Goal: Check status: Check status

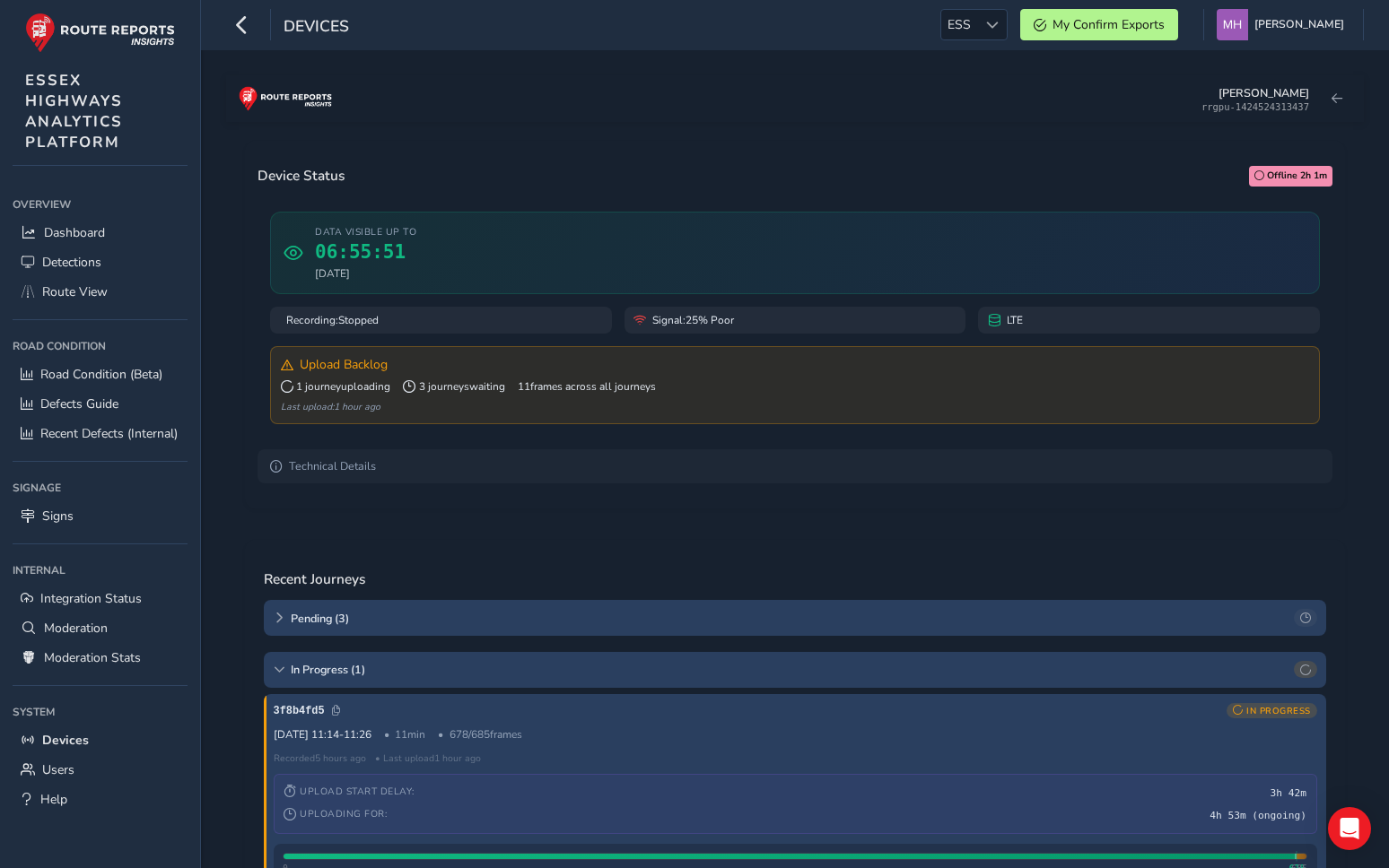
click at [252, 260] on div "Device Status Offline 2h 1m Data visible up to 06:55:51 10 Oct 2025 Recording: …" at bounding box center [795, 324] width 1101 height 368
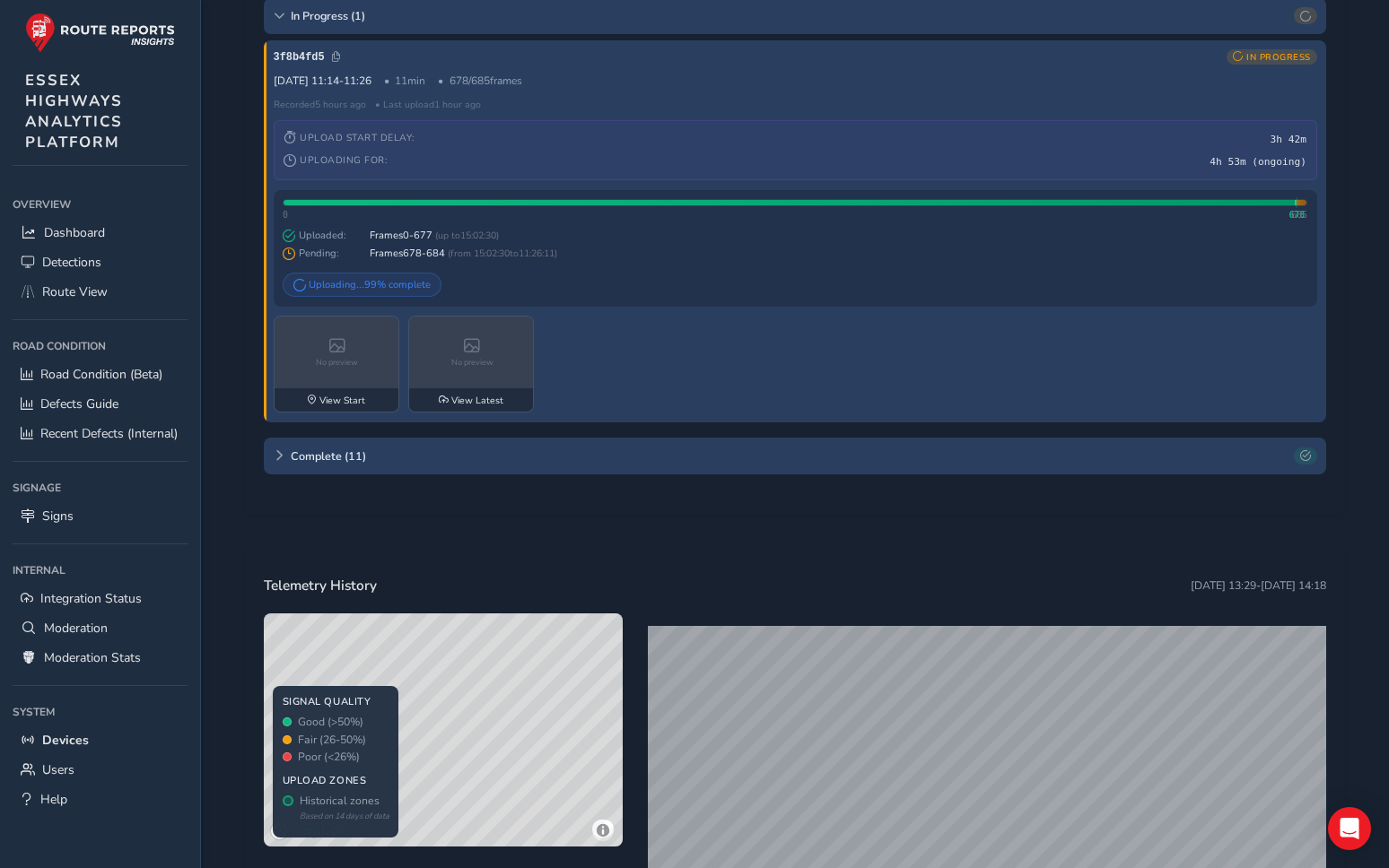
scroll to position [868, 0]
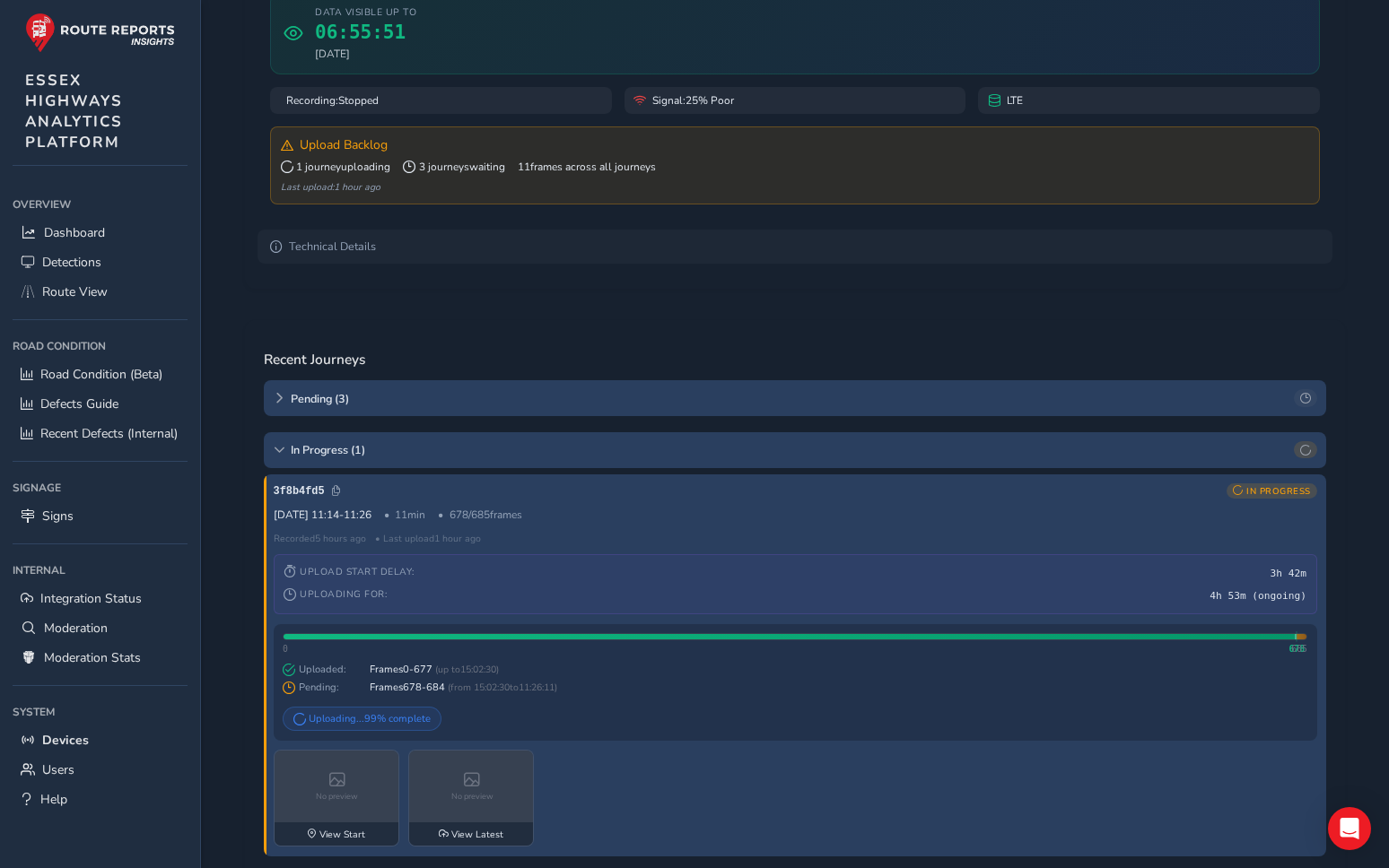
scroll to position [303, 0]
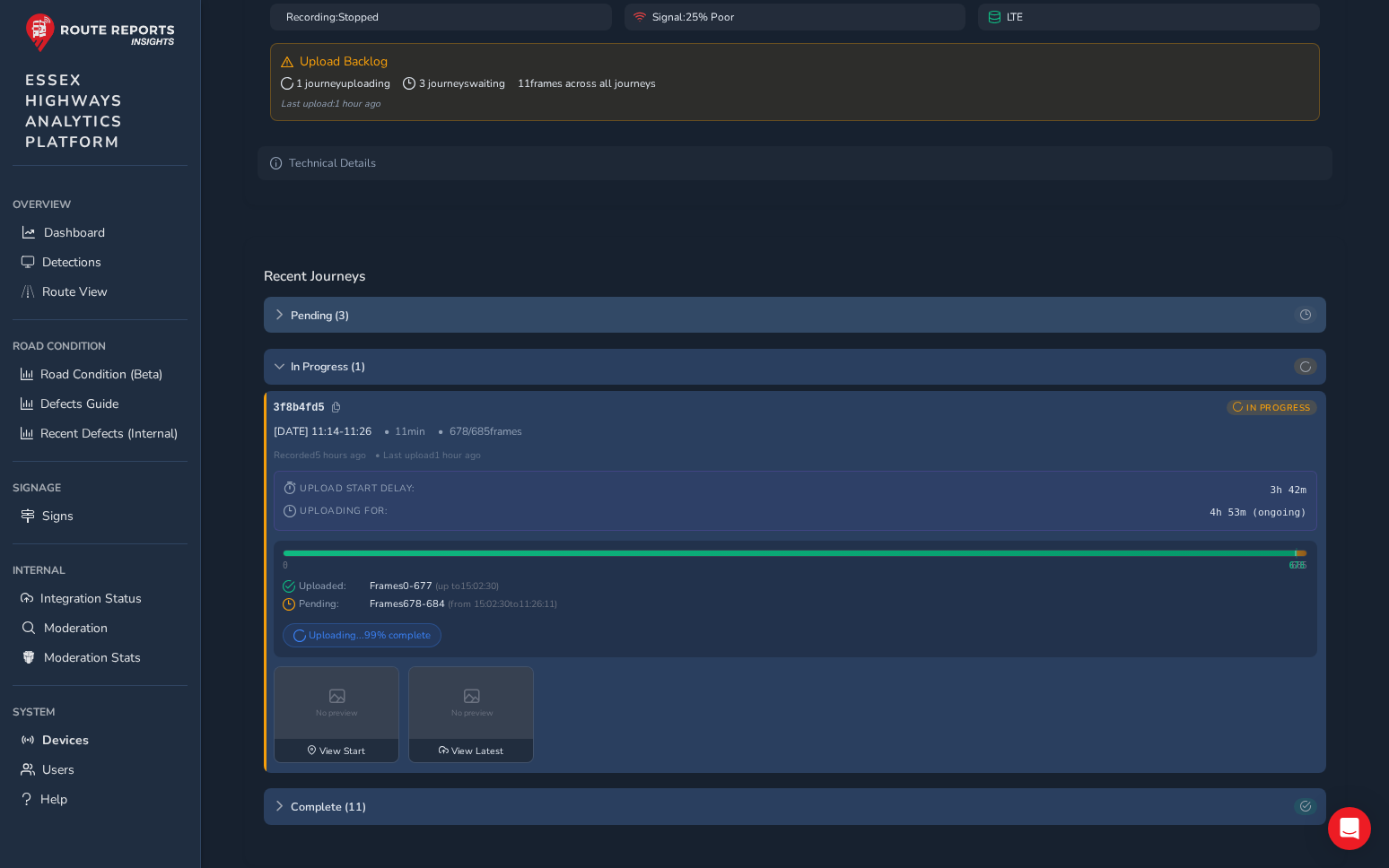
click at [278, 311] on div "Pending ( 3 )" at bounding box center [795, 315] width 1063 height 36
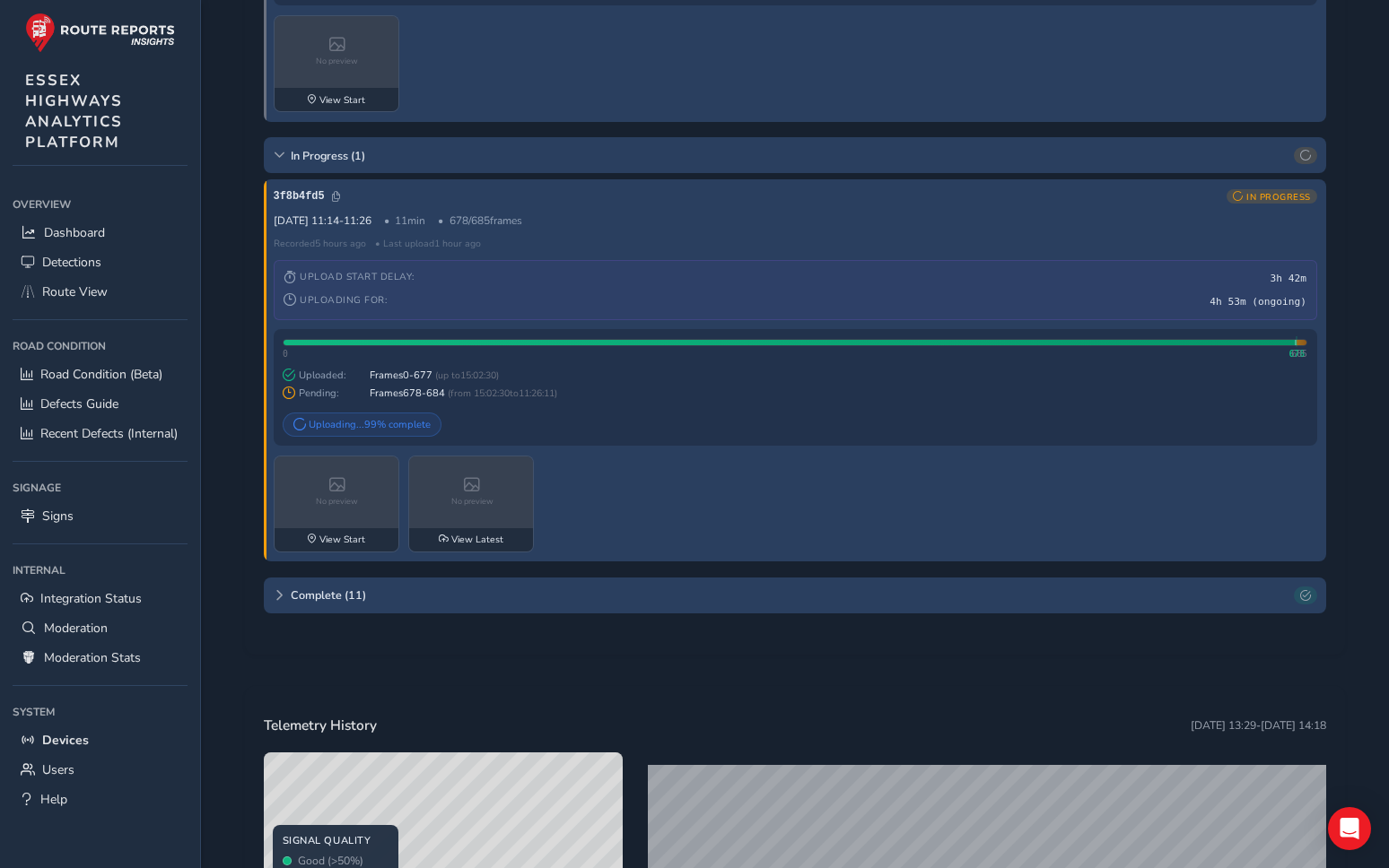
scroll to position [1552, 0]
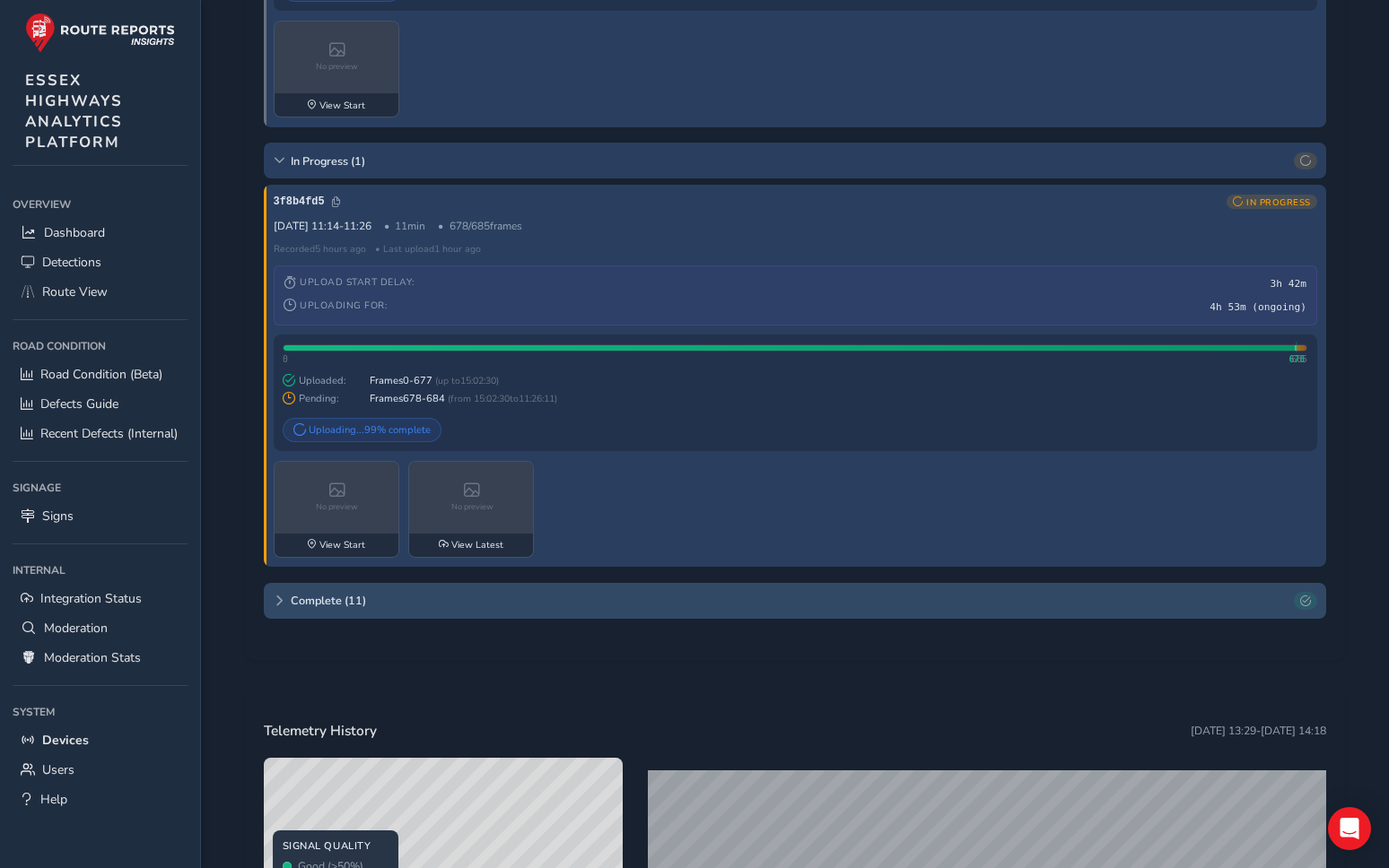
click at [286, 619] on div "Complete ( 11 )" at bounding box center [795, 602] width 1063 height 36
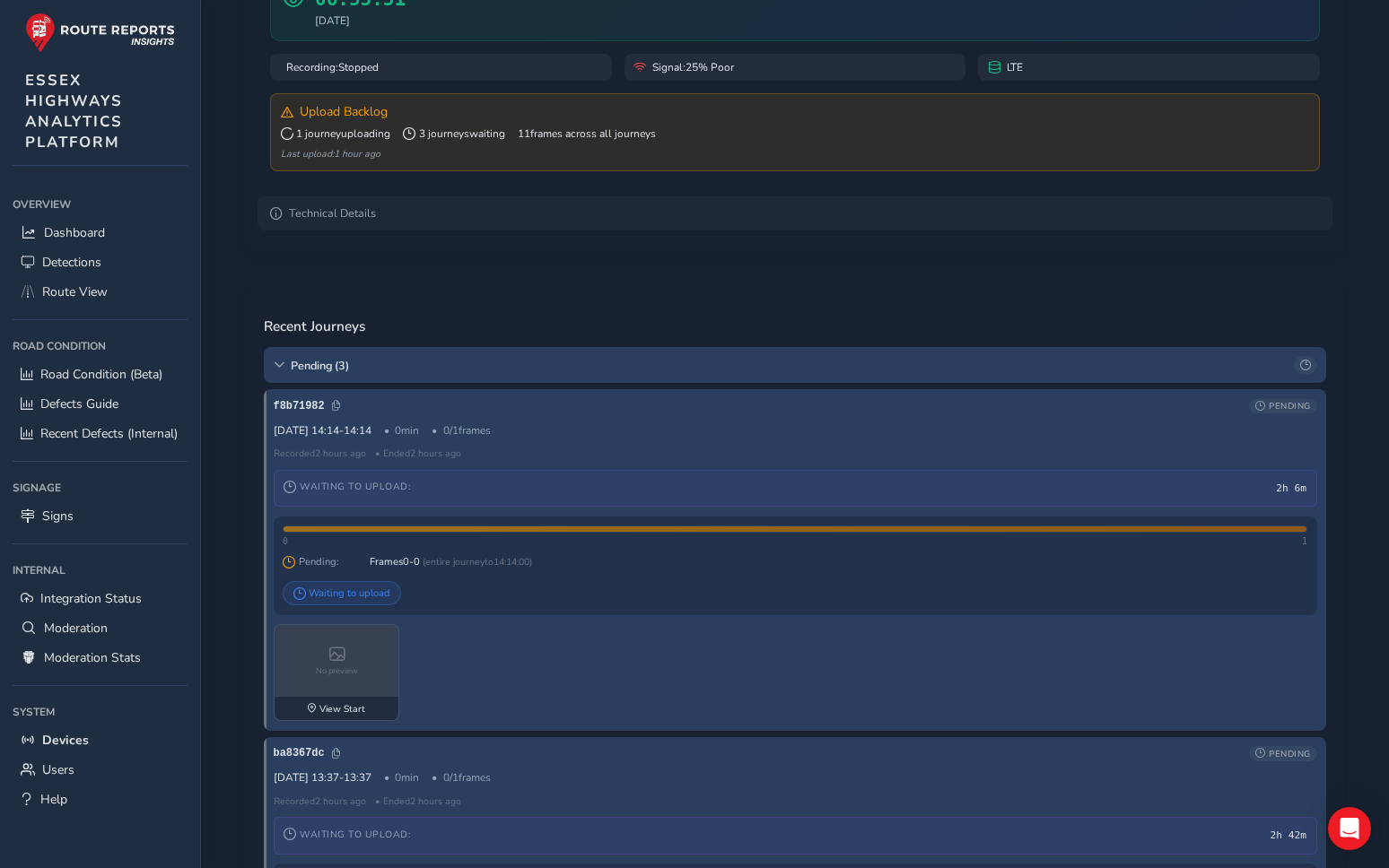
scroll to position [0, 0]
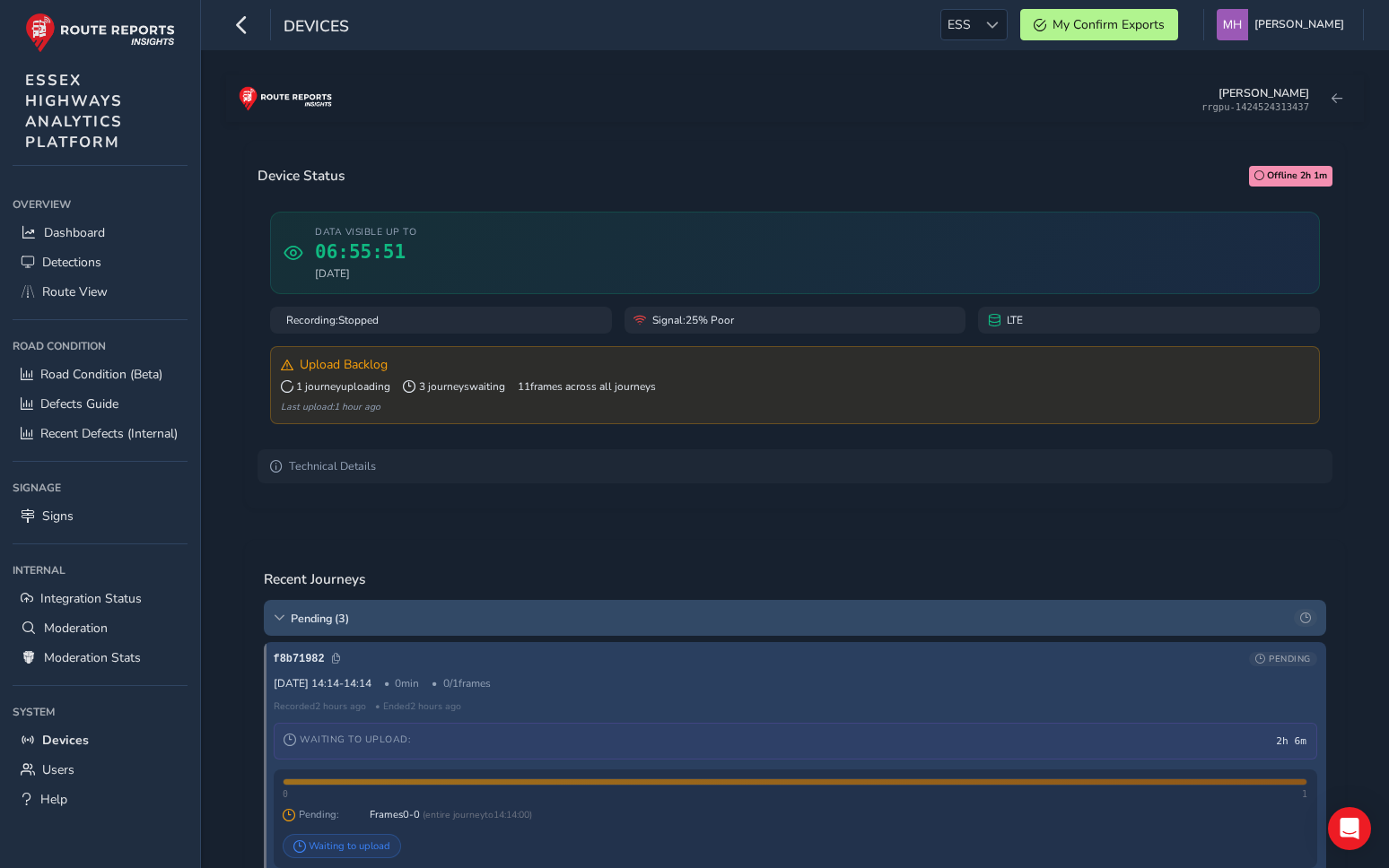
click at [269, 625] on div "Pending ( 3 )" at bounding box center [795, 618] width 1063 height 36
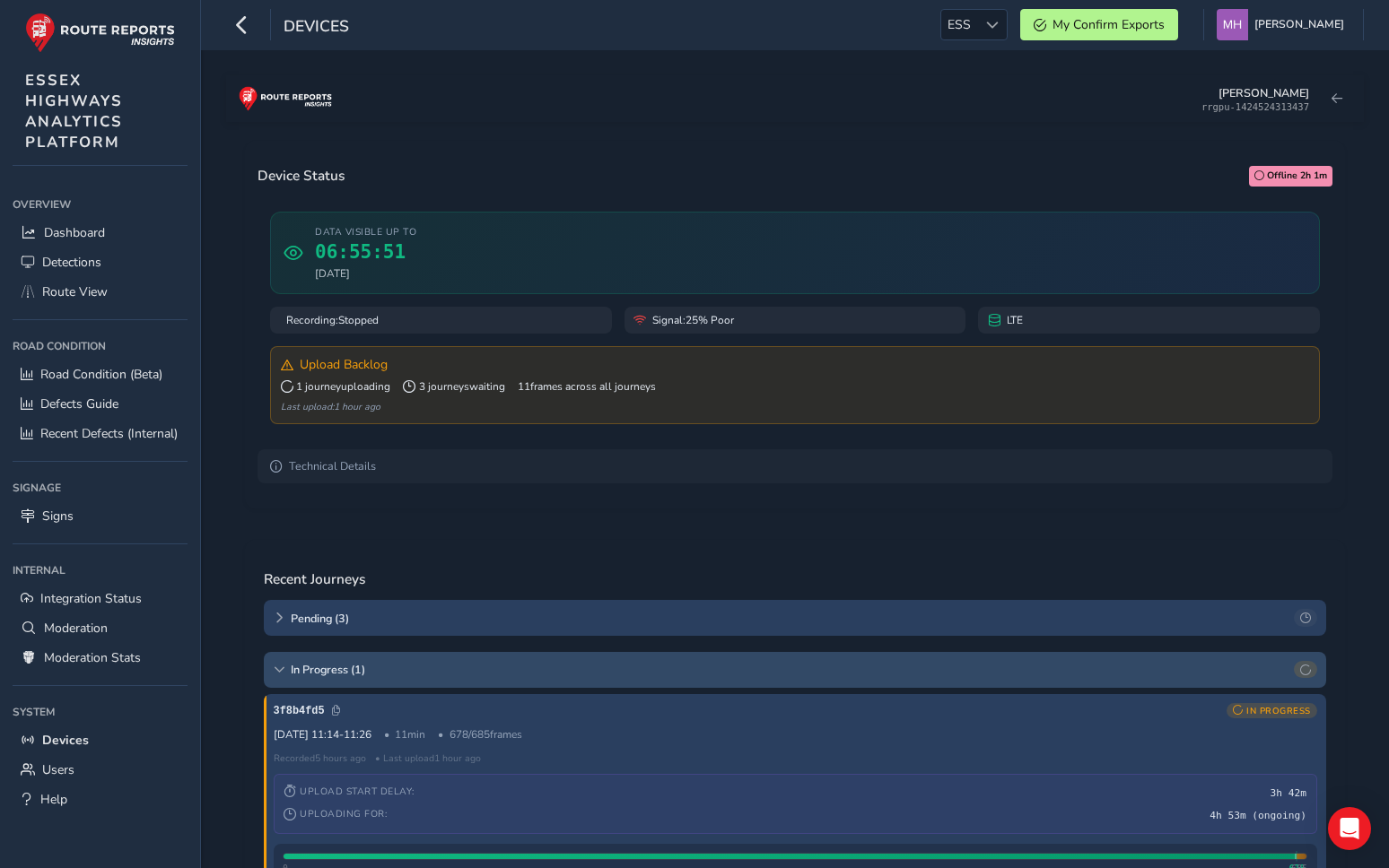
click at [269, 667] on div "In Progress ( 1 )" at bounding box center [795, 670] width 1063 height 36
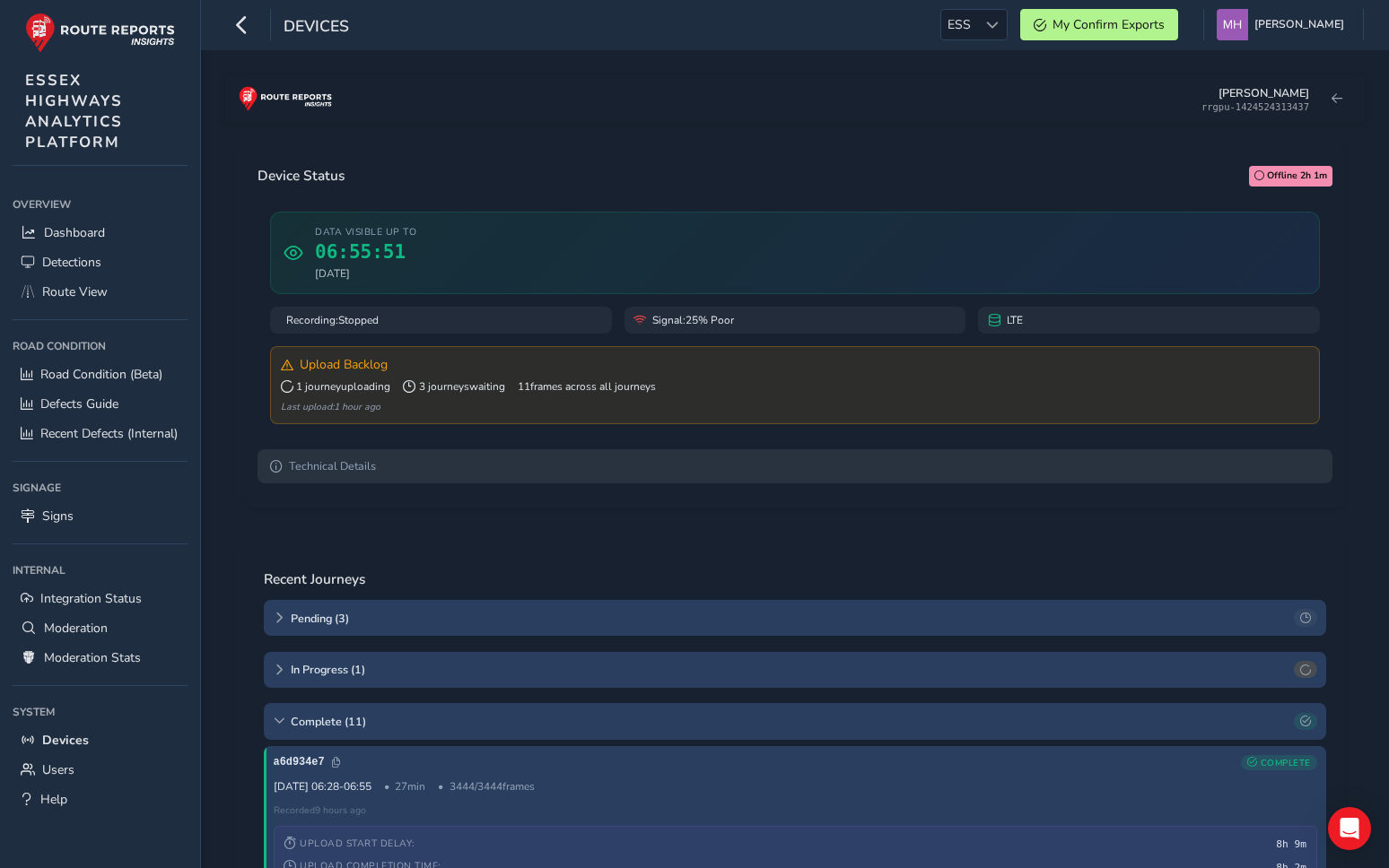
click at [333, 481] on summary "Technical Details" at bounding box center [795, 467] width 1075 height 34
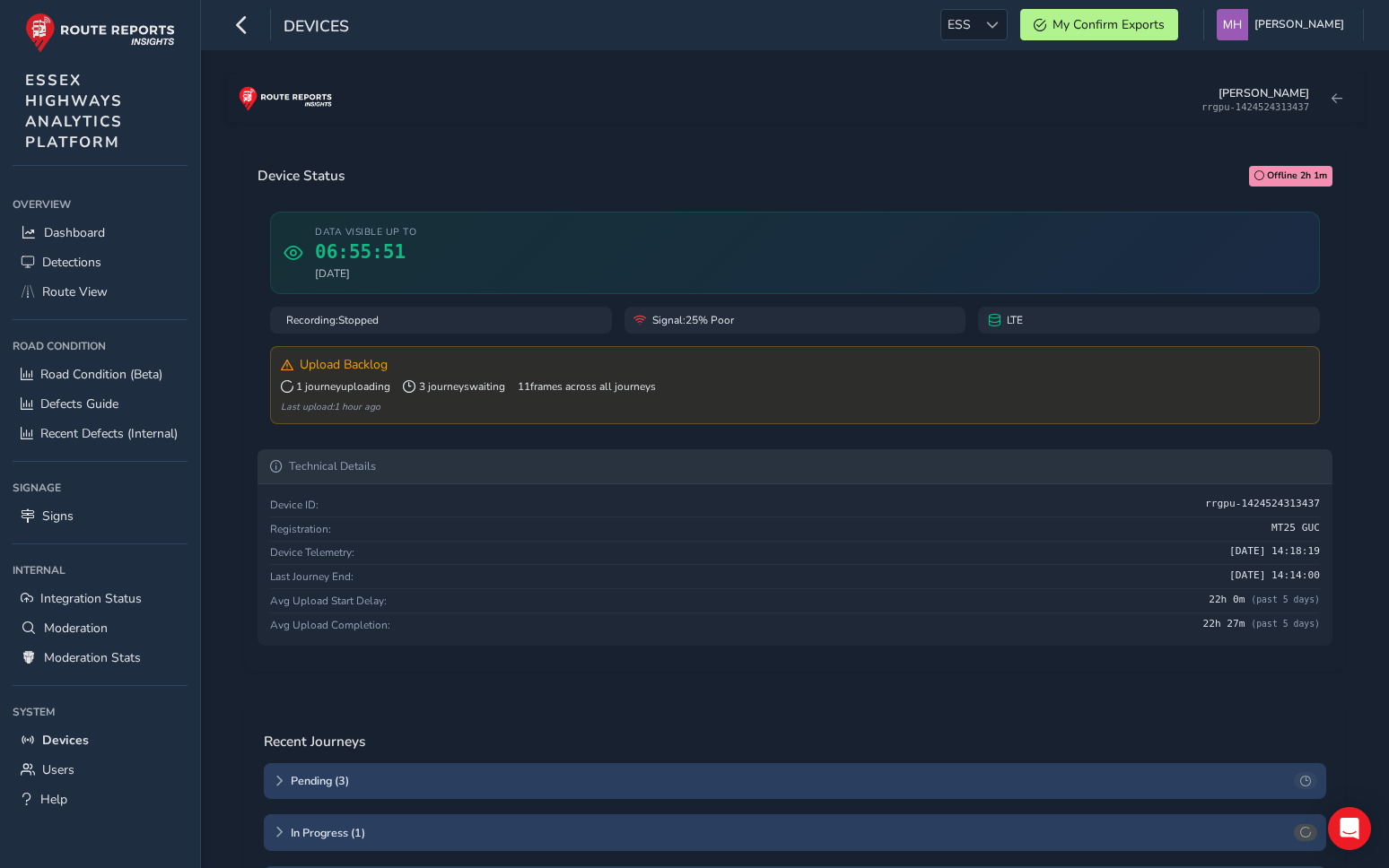
click at [363, 477] on summary "Technical Details" at bounding box center [795, 467] width 1075 height 34
